Goal: Information Seeking & Learning: Learn about a topic

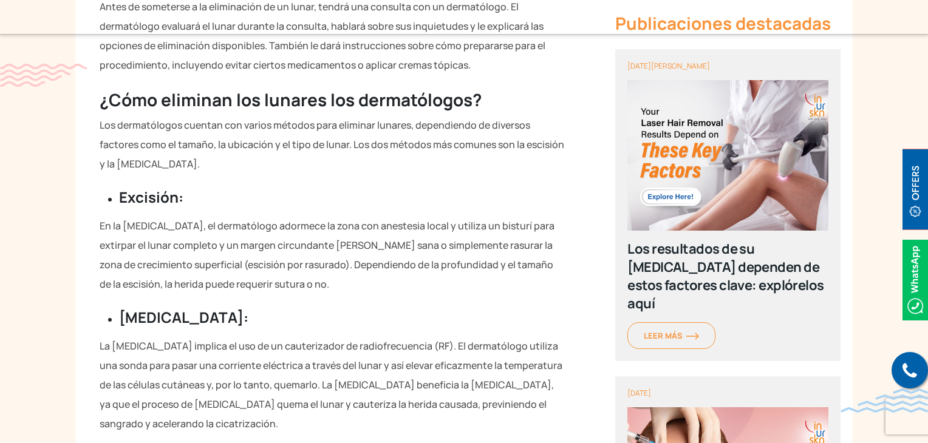
scroll to position [2029, 0]
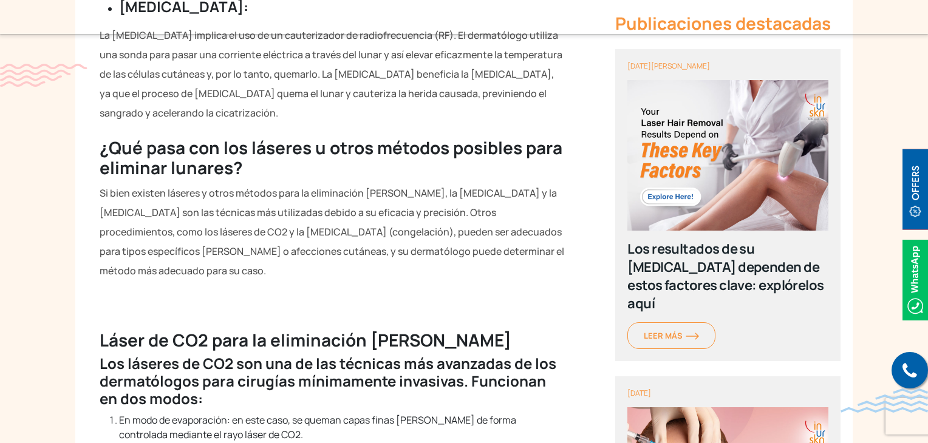
scroll to position [2332, 0]
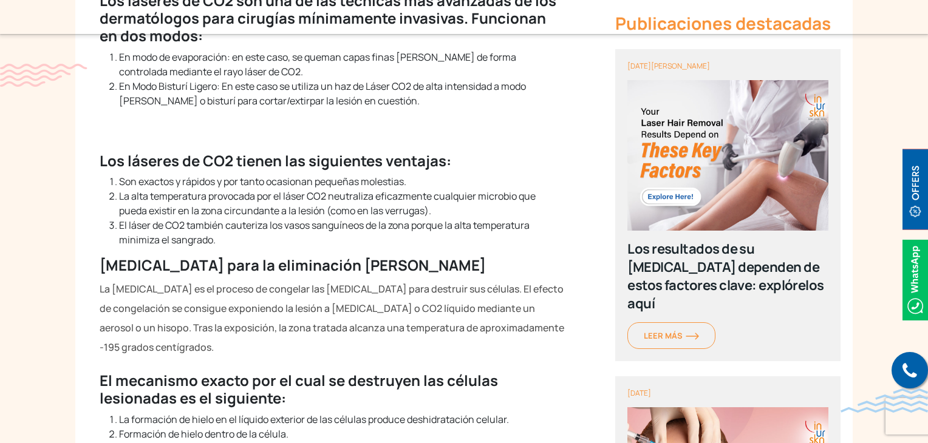
scroll to position [2697, 0]
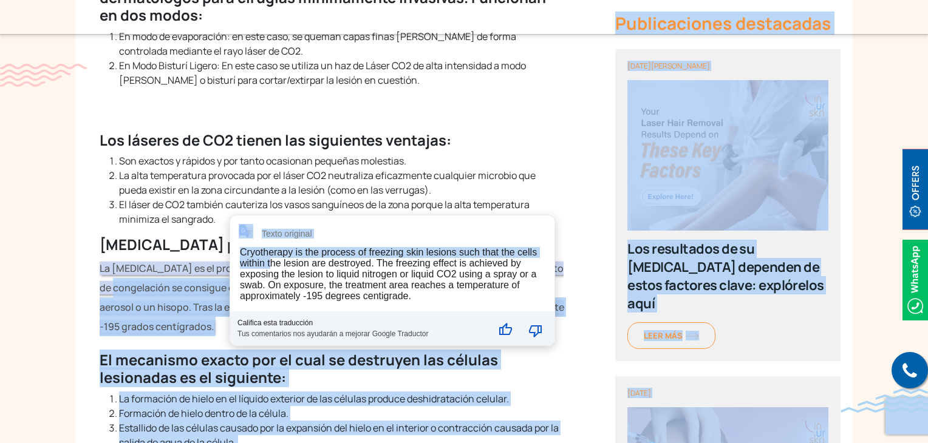
drag, startPoint x: 101, startPoint y: 246, endPoint x: 37, endPoint y: 248, distance: 63.8
click at [209, 262] on font "La [MEDICAL_DATA] es el proceso de congelar las [MEDICAL_DATA] para destruir su…" at bounding box center [332, 298] width 464 height 72
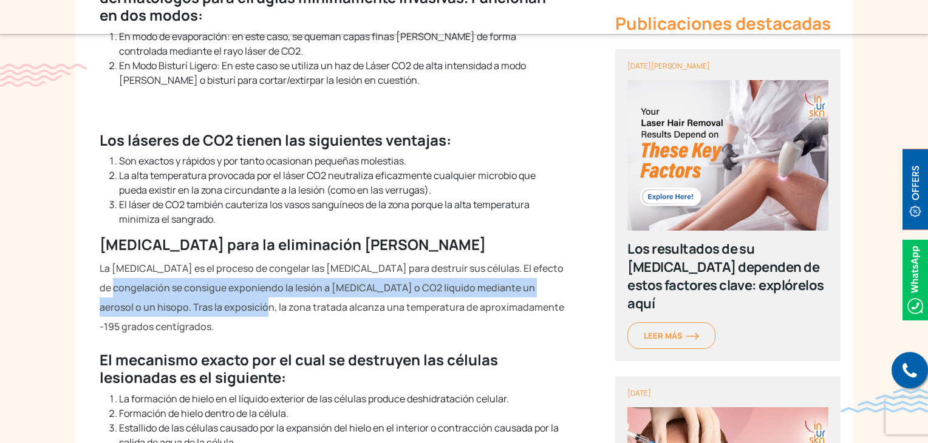
click at [0, 248] on section "Eliminación [PERSON_NAME] al descubierto: cómo navegar por los procedimientos q…" at bounding box center [464, 316] width 928 height 5113
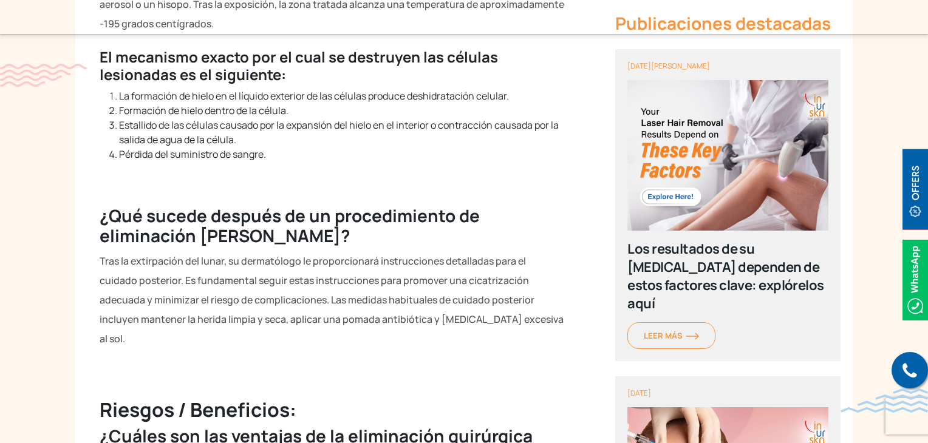
scroll to position [3000, 0]
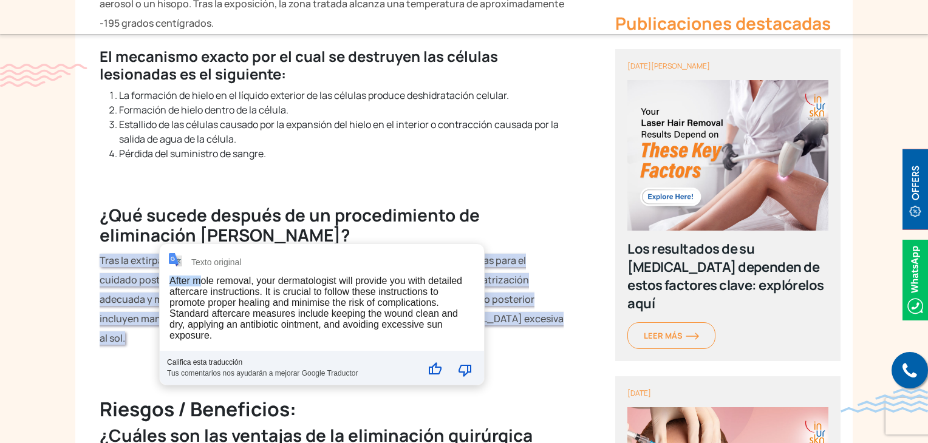
drag, startPoint x: 167, startPoint y: 277, endPoint x: 204, endPoint y: 277, distance: 37.0
click at [204, 277] on div "Texto original After mole removal, your dermatologist will provide you with det…" at bounding box center [322, 314] width 324 height 141
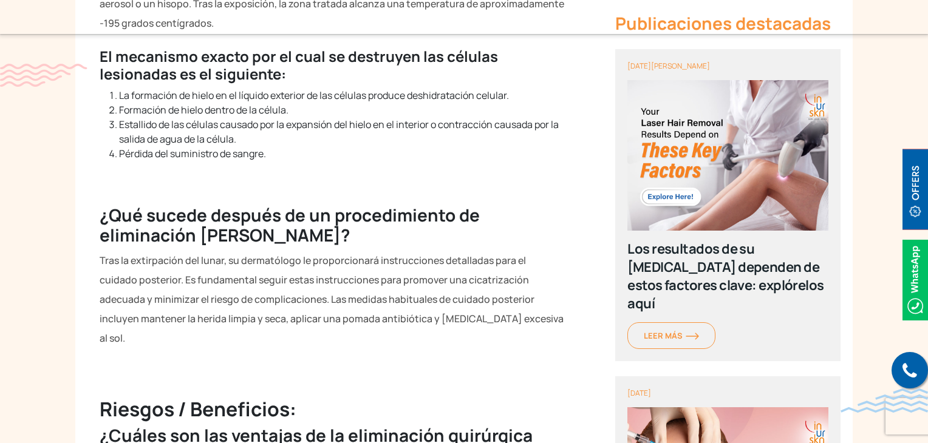
click at [0, 268] on section "Eliminación [PERSON_NAME] al descubierto: cómo navegar por los procedimientos q…" at bounding box center [464, 12] width 928 height 5113
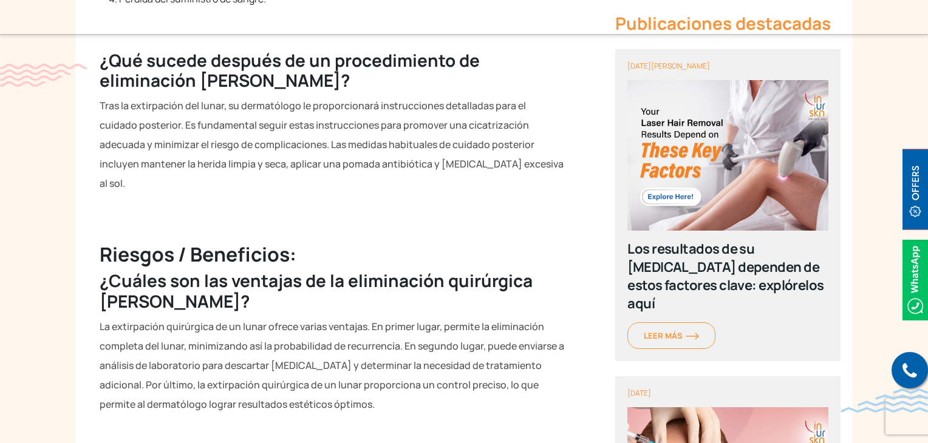
scroll to position [3243, 0]
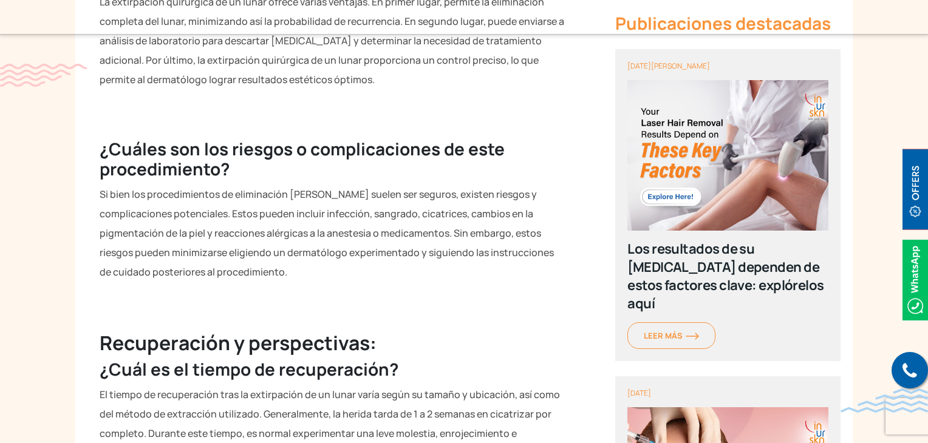
scroll to position [3486, 0]
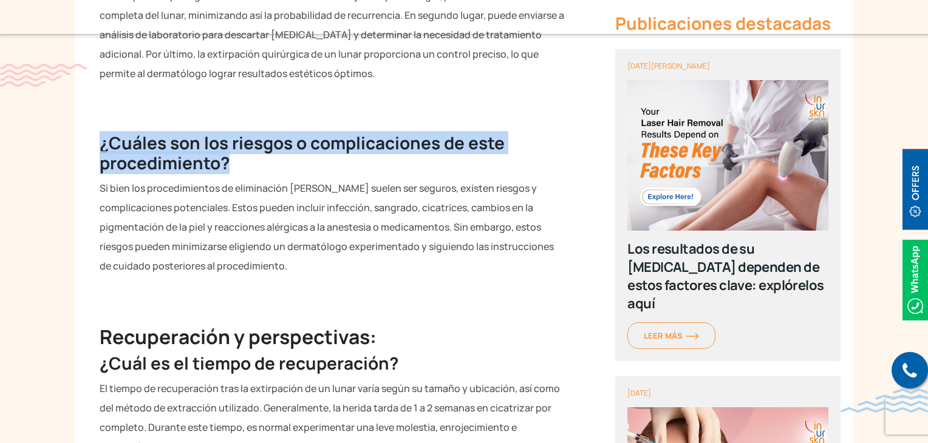
drag, startPoint x: 98, startPoint y: 82, endPoint x: 270, endPoint y: 113, distance: 174.0
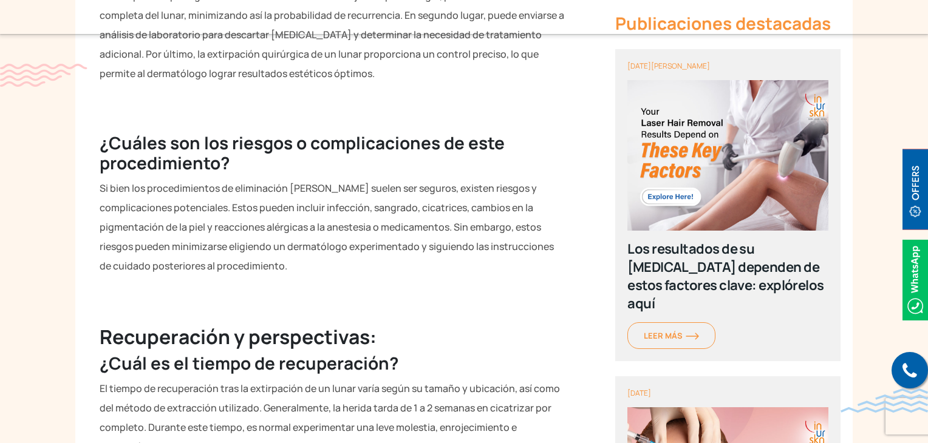
click at [268, 182] on font "Si bien los procedimientos de eliminación [PERSON_NAME] suelen ser seguros, exi…" at bounding box center [327, 227] width 454 height 91
drag, startPoint x: 146, startPoint y: 150, endPoint x: 316, endPoint y: 144, distance: 170.1
click at [316, 182] on font "Si bien los procedimientos de eliminación [PERSON_NAME] suelen ser seguros, exi…" at bounding box center [327, 227] width 454 height 91
click at [0, 0] on div "Texto original Surgical mole removal offers several advantages. Firstly, it all…" at bounding box center [0, 0] width 0 height 0
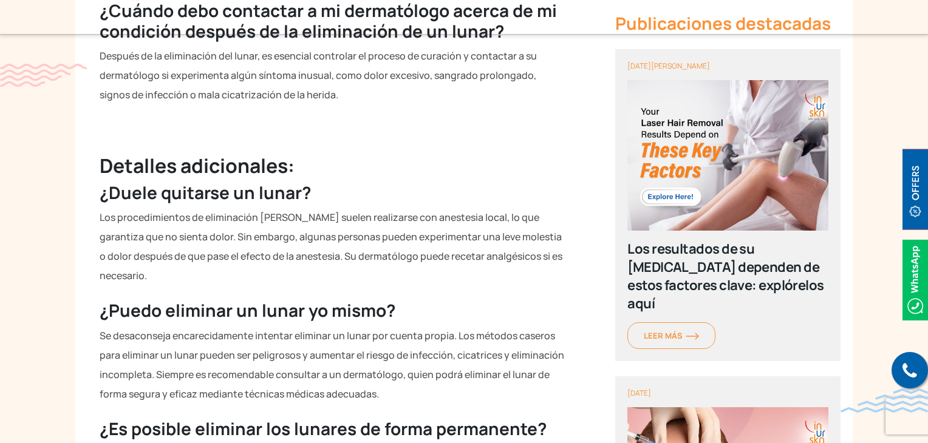
scroll to position [4457, 0]
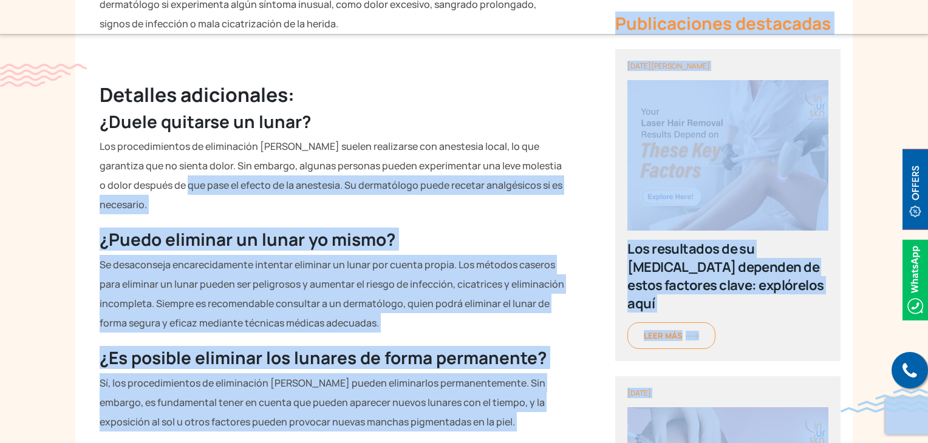
drag, startPoint x: 170, startPoint y: 124, endPoint x: 262, endPoint y: 127, distance: 92.3
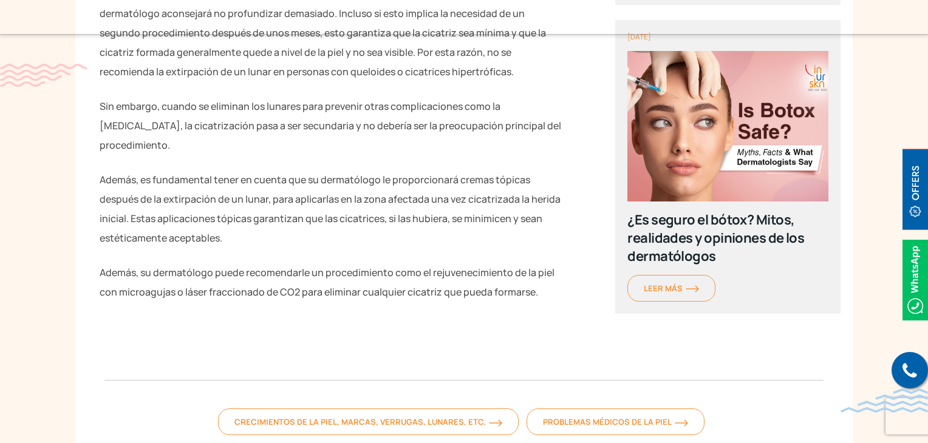
scroll to position [5125, 0]
